Goal: Transaction & Acquisition: Obtain resource

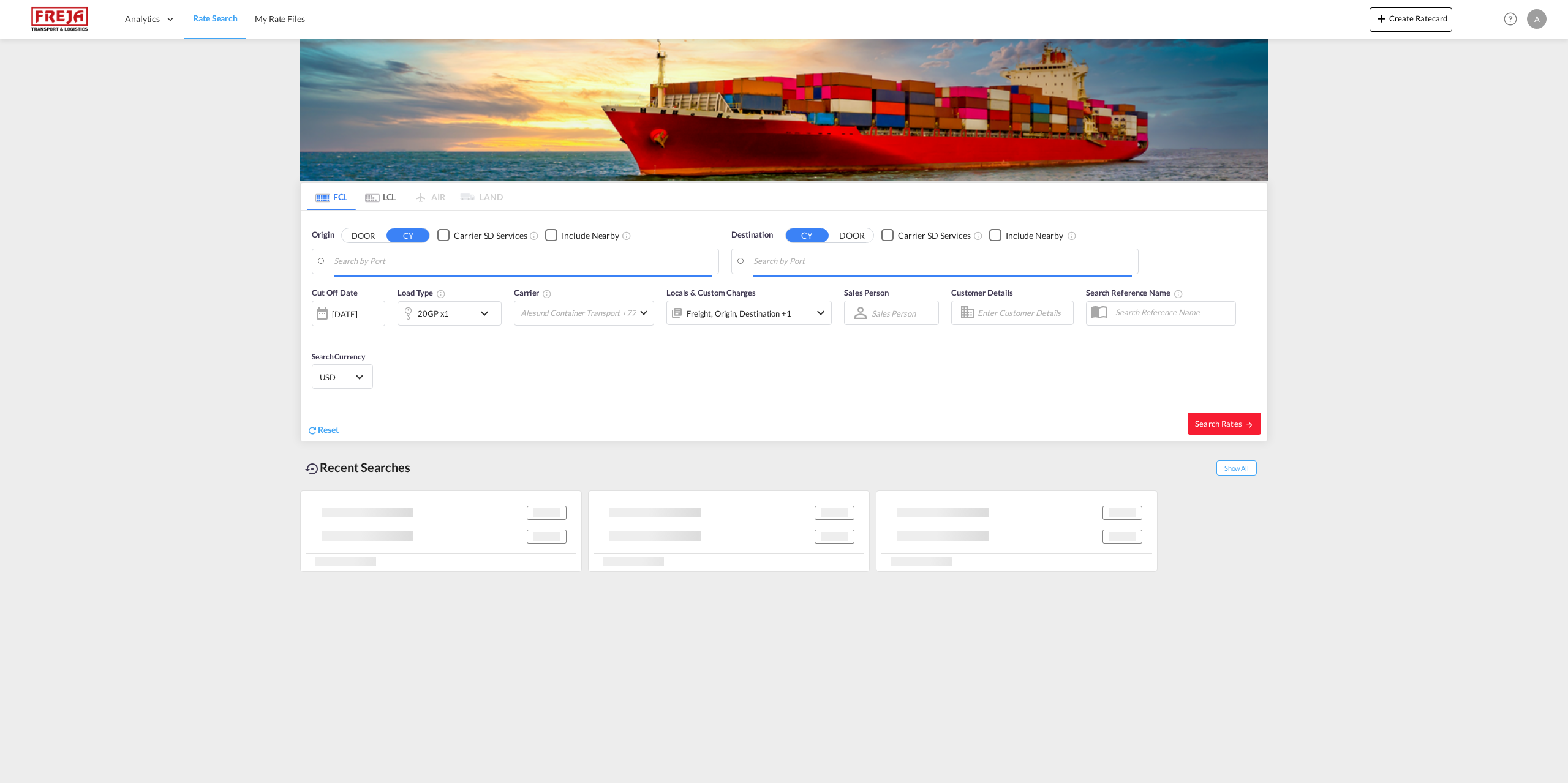
type input "[GEOGRAPHIC_DATA], DKFRC"
type input "[GEOGRAPHIC_DATA], LBBEY"
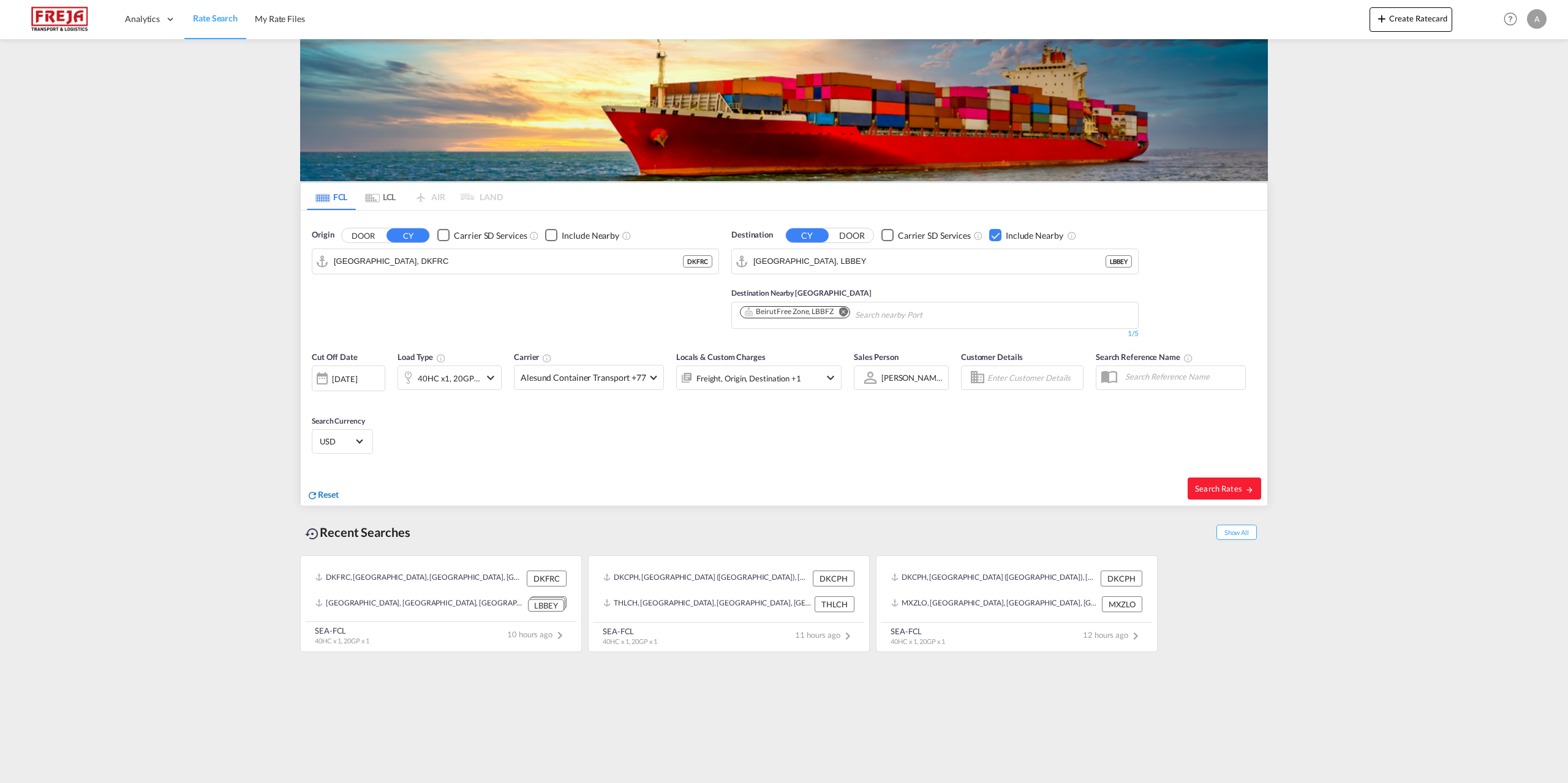
click at [314, 495] on md-icon "icon-refresh" at bounding box center [312, 495] width 11 height 11
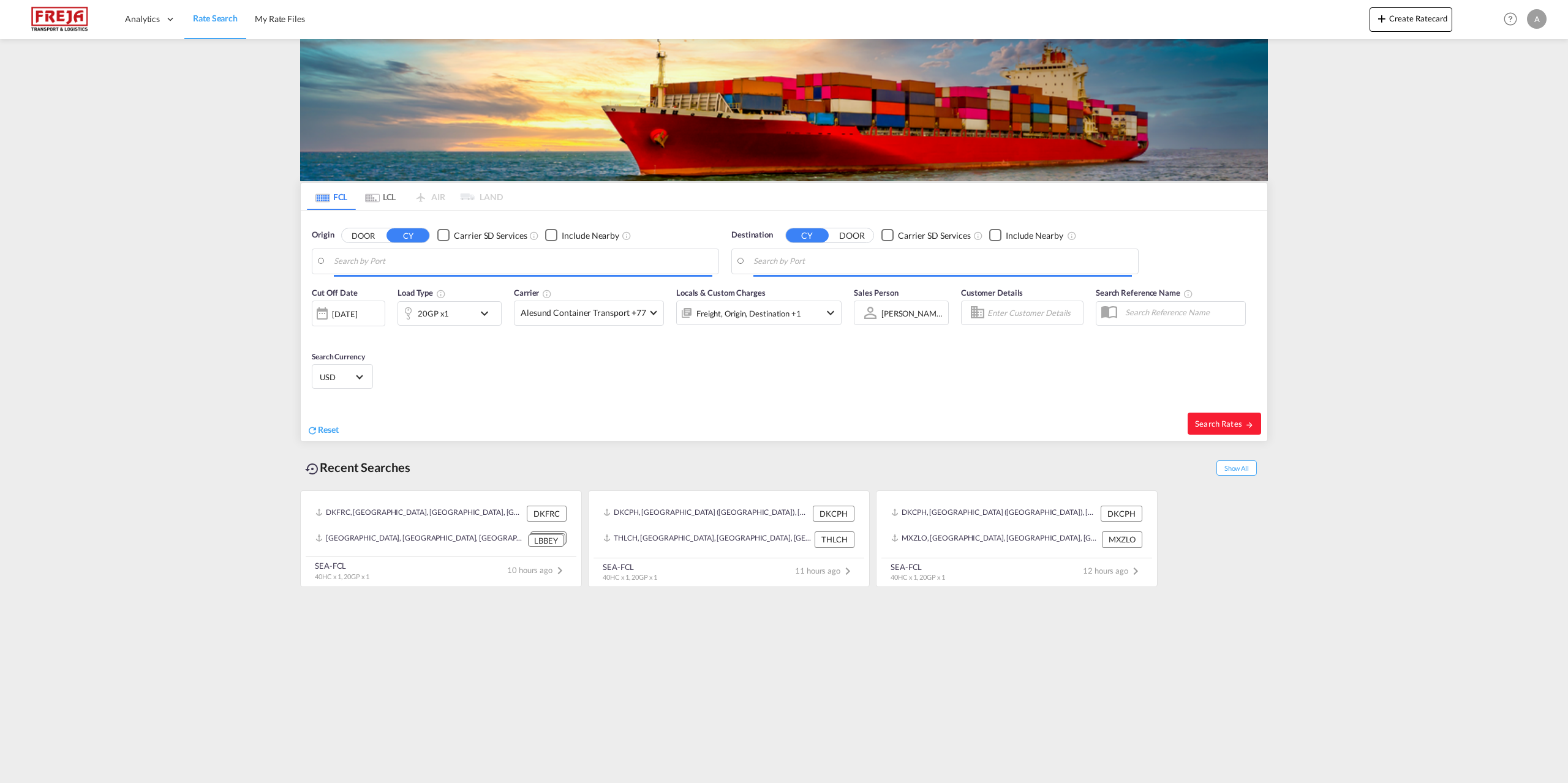
click at [416, 258] on input "Search by Port" at bounding box center [523, 262] width 378 height 18
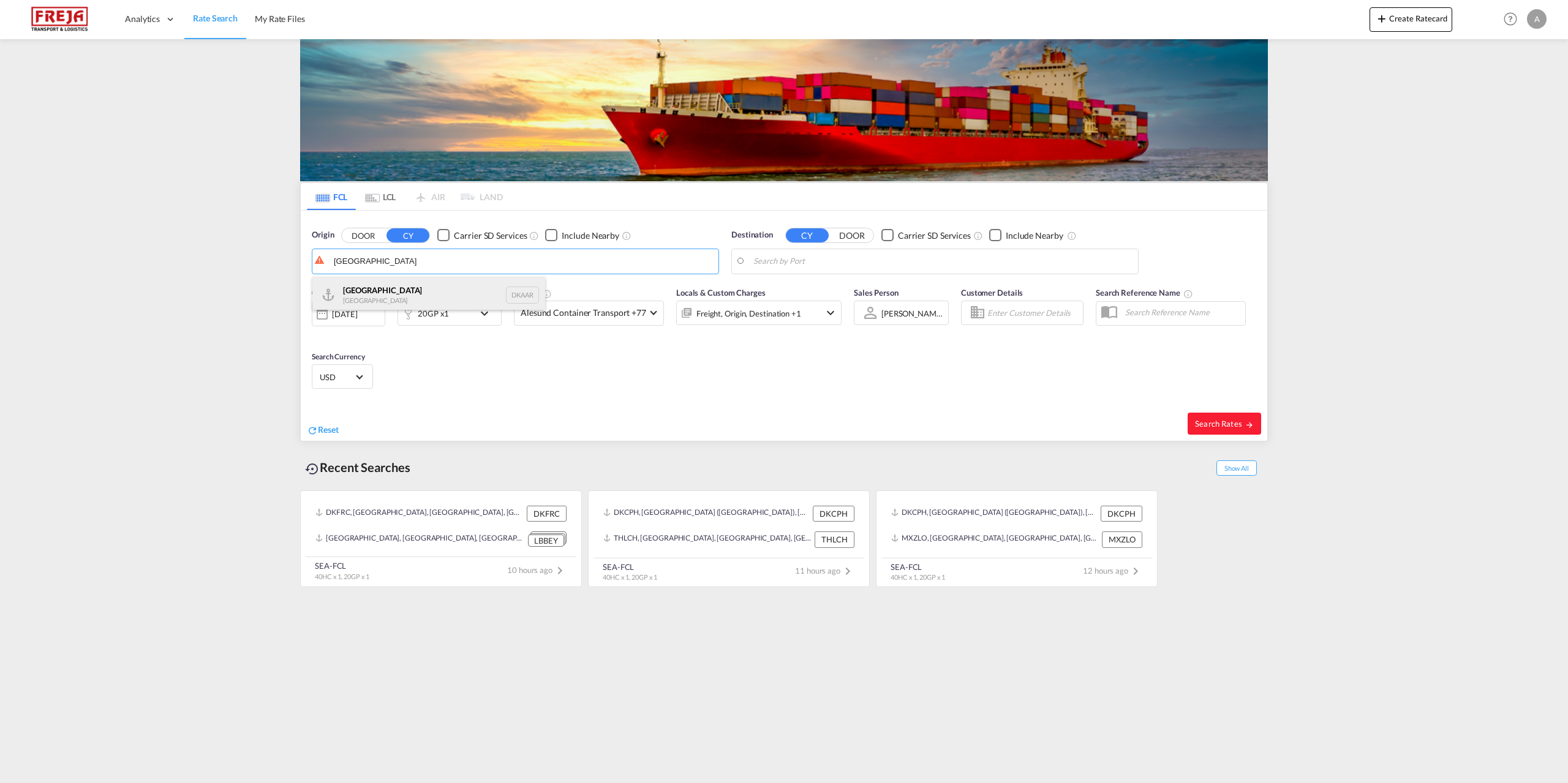
click at [367, 298] on div "Aarhus [GEOGRAPHIC_DATA] DKAAR" at bounding box center [429, 295] width 233 height 37
type input "[GEOGRAPHIC_DATA], [GEOGRAPHIC_DATA]"
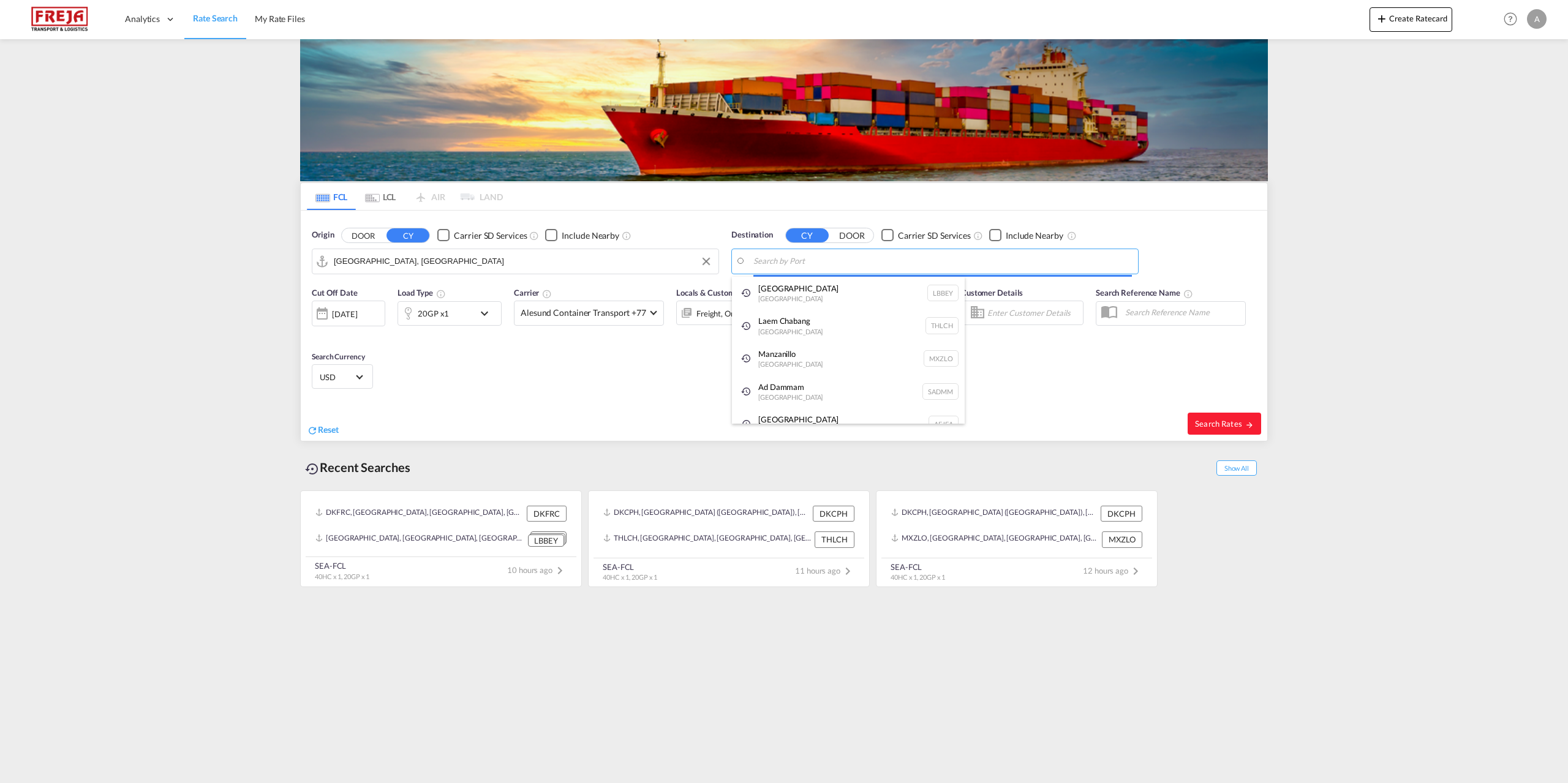
click at [944, 260] on body "Analytics Reports Dashboard Rate Search My Rate Files Analytics" at bounding box center [784, 391] width 1568 height 783
paste input "[GEOGRAPHIC_DATA]"
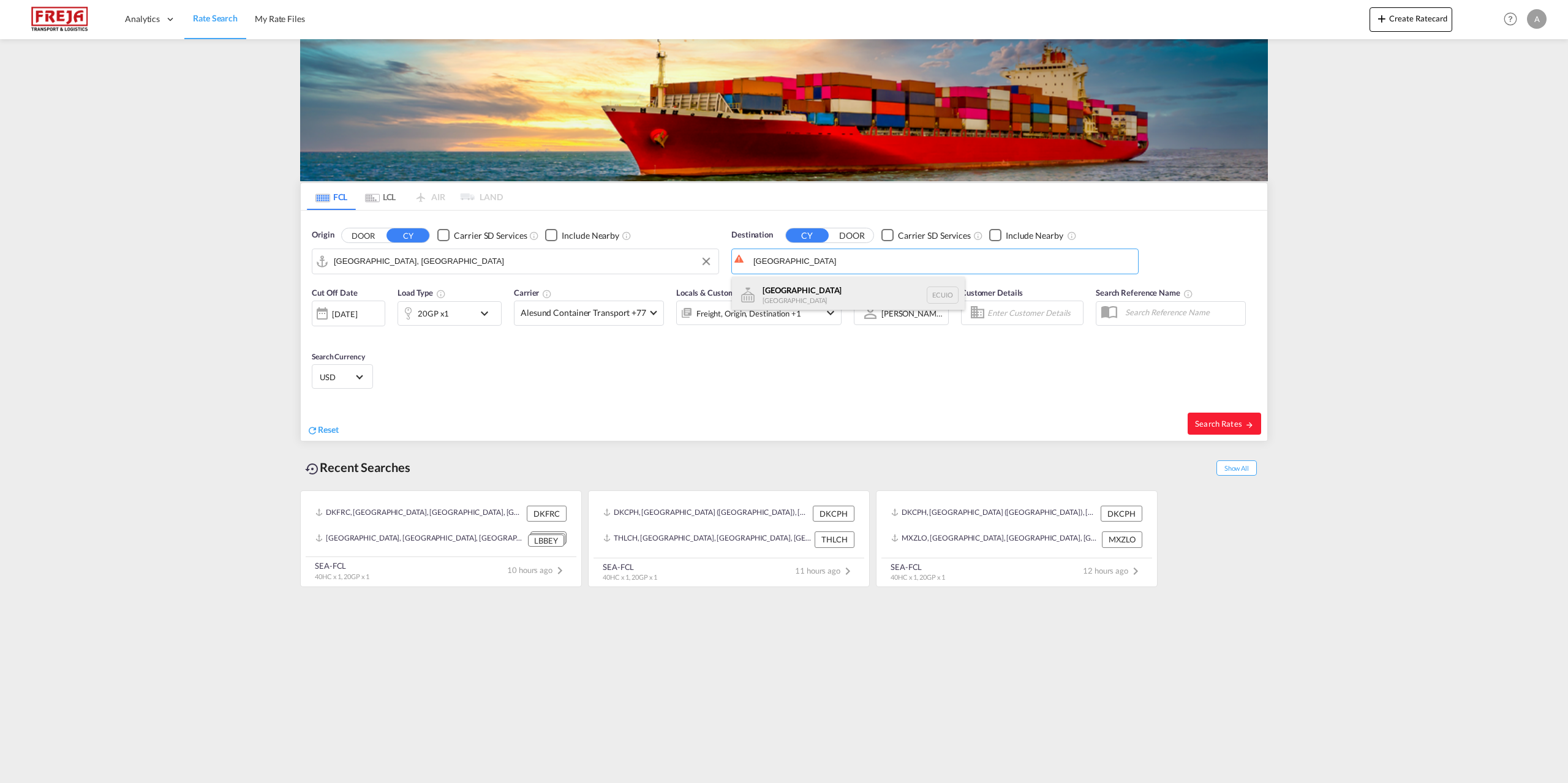
click at [847, 291] on div "[GEOGRAPHIC_DATA] [GEOGRAPHIC_DATA] ECUIO" at bounding box center [848, 295] width 233 height 37
type input "[GEOGRAPHIC_DATA], ECUIO"
click at [485, 311] on md-icon "icon-chevron-down" at bounding box center [487, 314] width 21 height 15
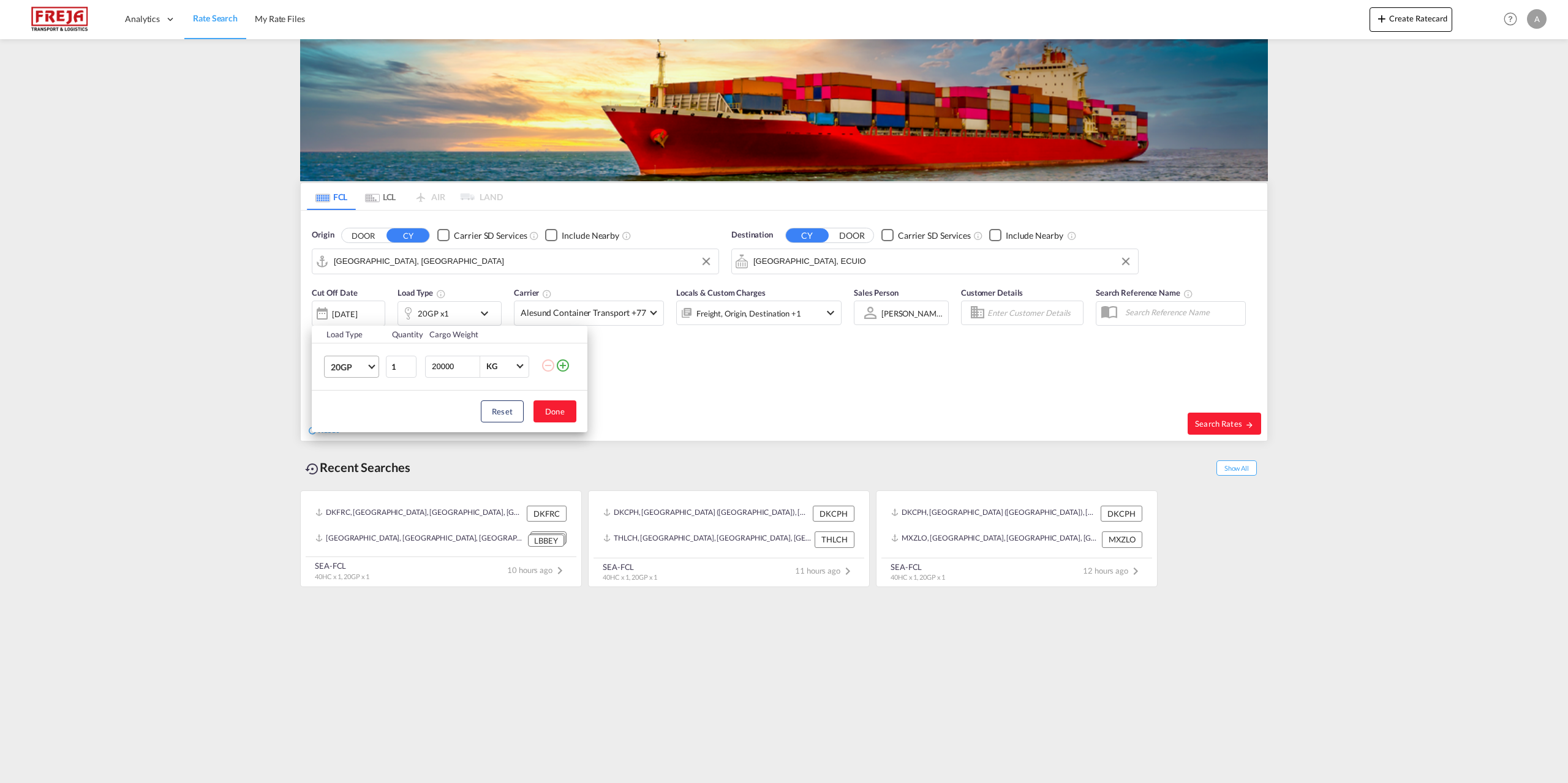
click at [374, 369] on md-select-value "20GP" at bounding box center [354, 367] width 49 height 21
click at [354, 399] on md-option "40GP" at bounding box center [362, 396] width 83 height 30
drag, startPoint x: 455, startPoint y: 370, endPoint x: 369, endPoint y: 363, distance: 86.3
click at [369, 363] on tr "40GP 1 20000 KG KG" at bounding box center [449, 367] width 275 height 47
type input "10000"
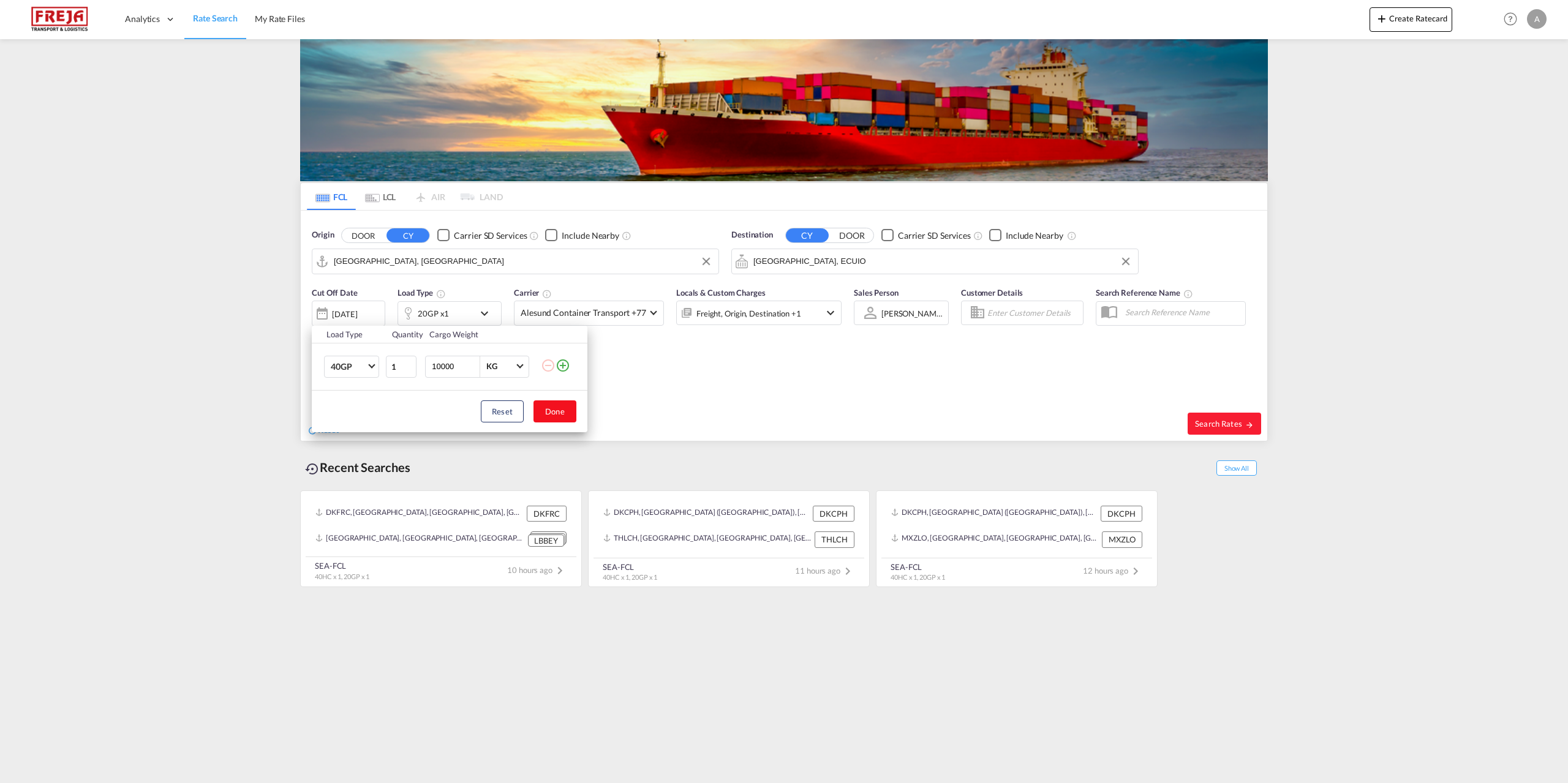
click at [570, 410] on button "Done" at bounding box center [555, 412] width 43 height 22
click at [653, 314] on md-select-value "Alesund Container Transport +77" at bounding box center [589, 313] width 149 height 24
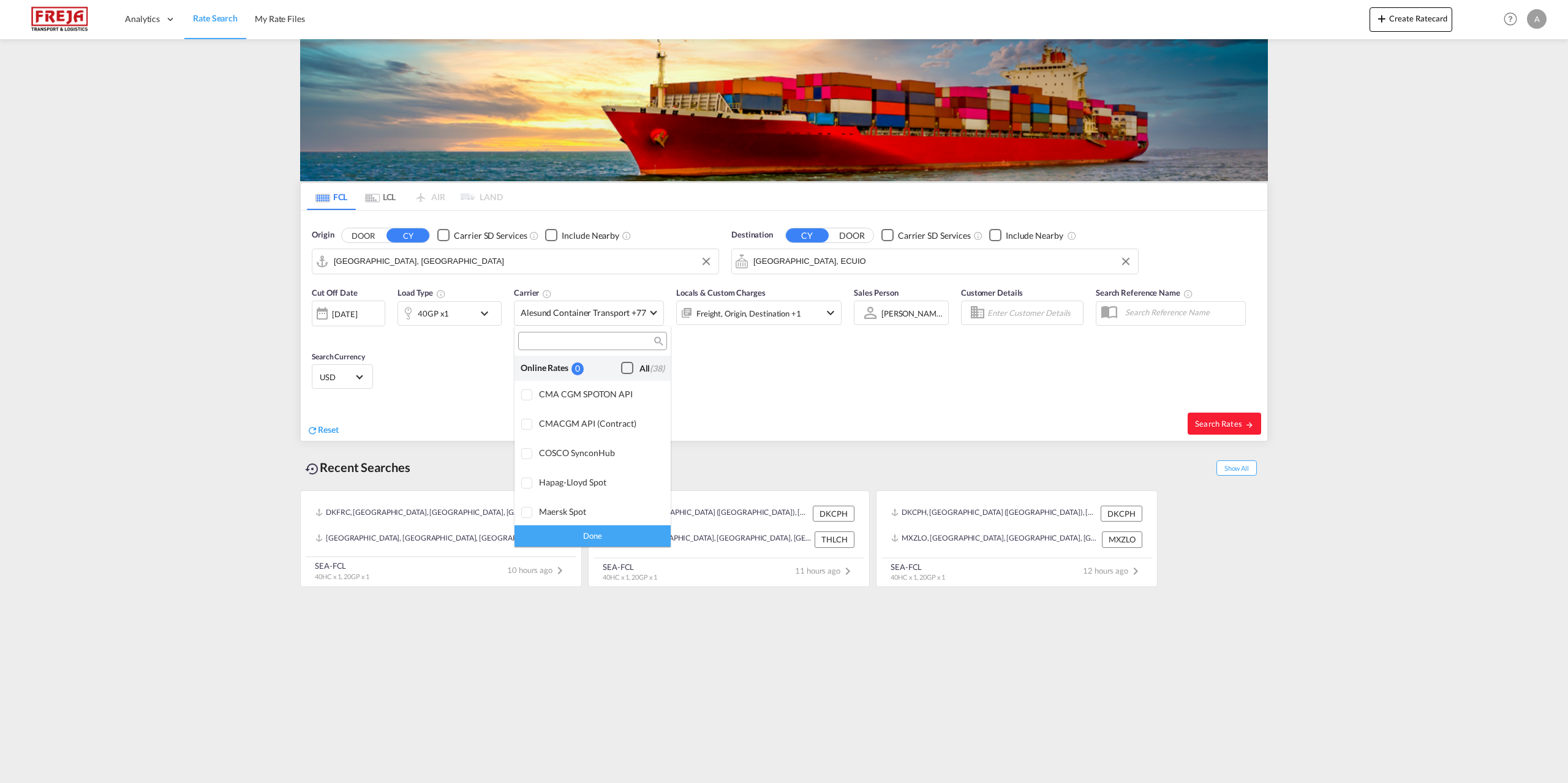
click at [621, 363] on div "Checkbox No Ink" at bounding box center [627, 368] width 12 height 12
click at [1209, 421] on md-backdrop at bounding box center [784, 391] width 1568 height 783
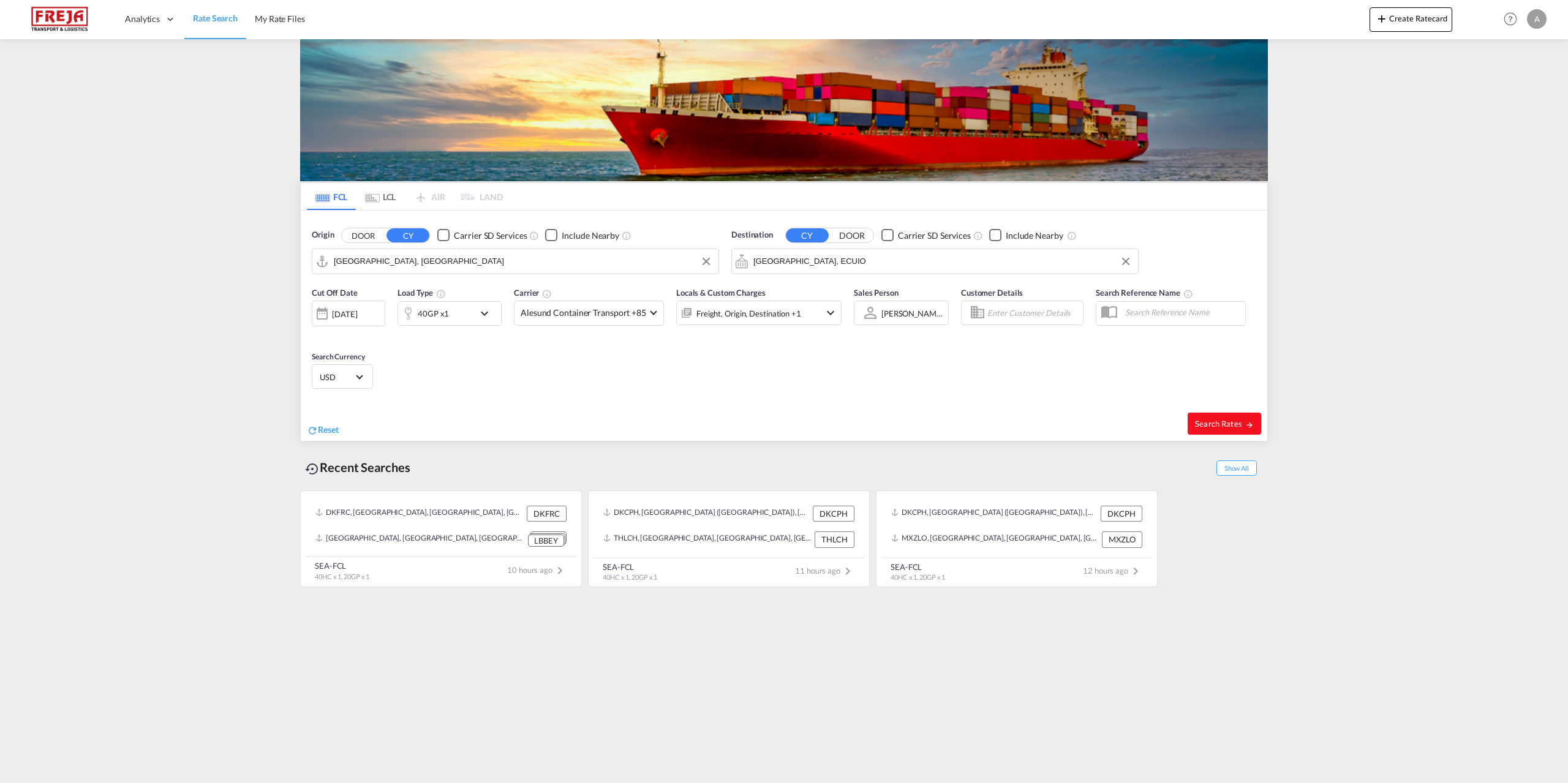
click at [1221, 422] on span "Search Rates" at bounding box center [1224, 424] width 59 height 10
type input "DKAAR to ECUIO / [DATE]"
